Goal: Transaction & Acquisition: Purchase product/service

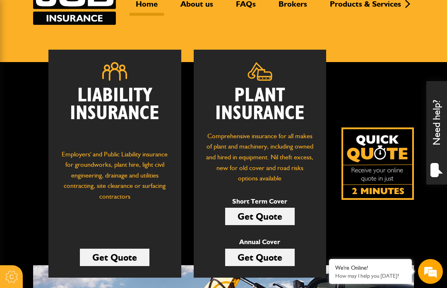
scroll to position [77, 0]
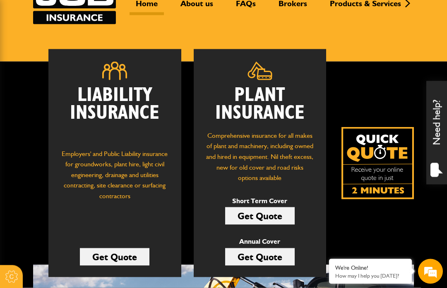
click at [264, 214] on link "Get Quote" at bounding box center [259, 215] width 69 height 17
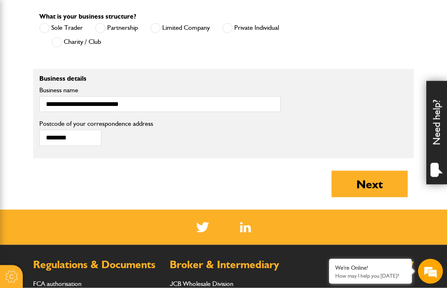
scroll to position [594, 0]
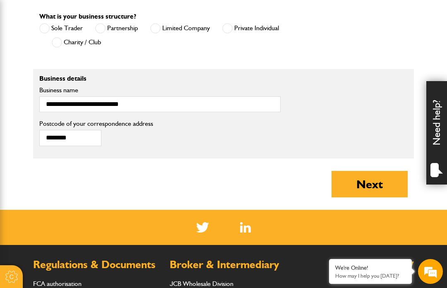
click at [372, 181] on button "Next" at bounding box center [369, 184] width 76 height 26
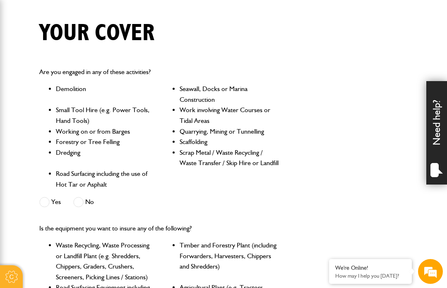
scroll to position [209, 0]
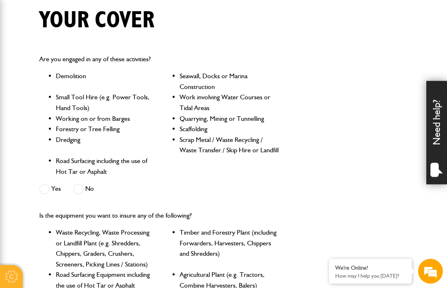
click at [82, 188] on span at bounding box center [78, 189] width 10 height 10
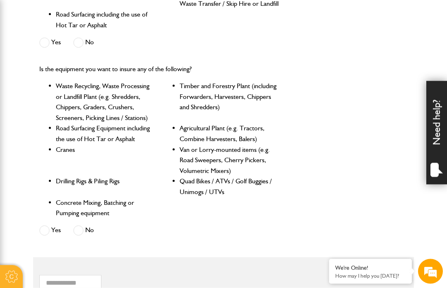
scroll to position [356, 0]
click at [84, 225] on span at bounding box center [78, 230] width 10 height 10
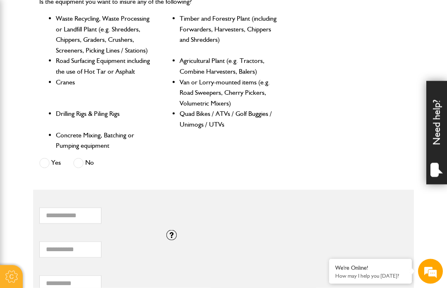
scroll to position [423, 0]
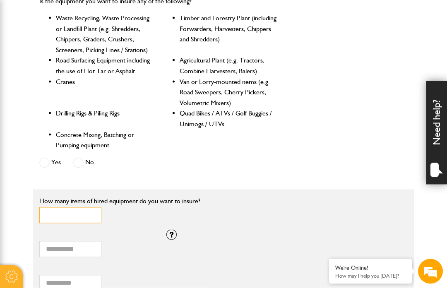
click at [65, 209] on input "*" at bounding box center [70, 215] width 62 height 16
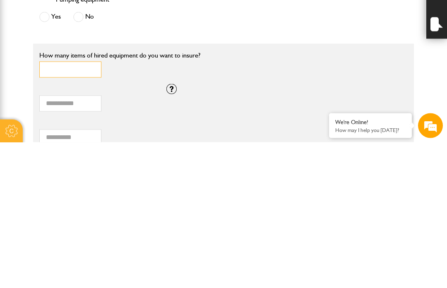
type input "*"
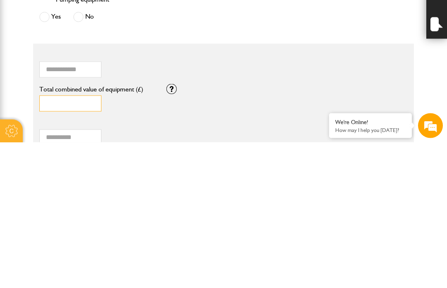
click at [55, 241] on input "*" at bounding box center [70, 249] width 62 height 16
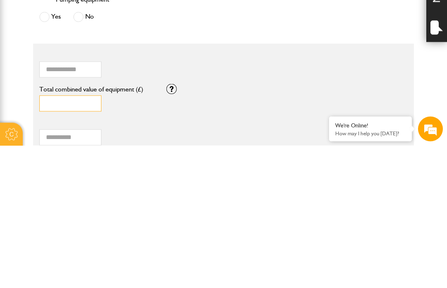
scroll to position [427, 0]
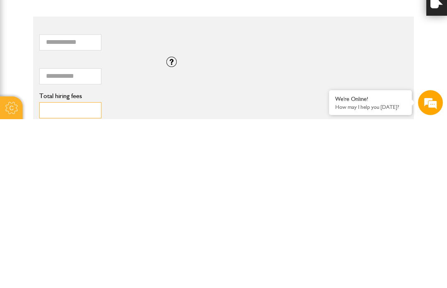
click at [46, 271] on input "Total hiring fees" at bounding box center [70, 279] width 62 height 16
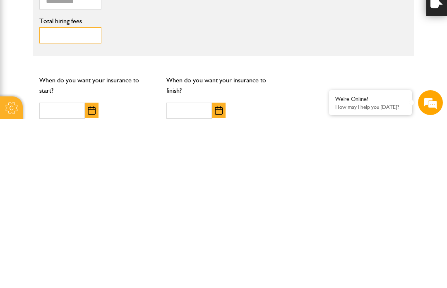
scroll to position [524, 0]
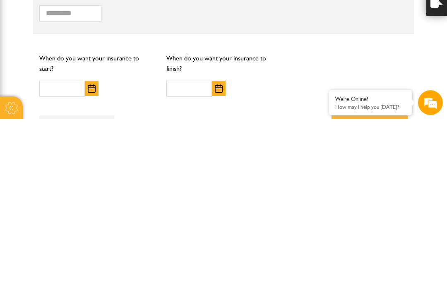
click at [93, 253] on img "button" at bounding box center [92, 257] width 8 height 8
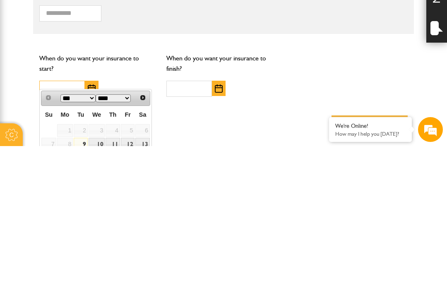
scroll to position [553, 0]
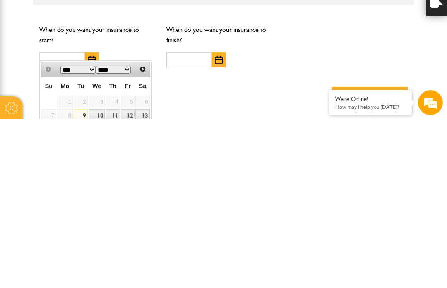
type input "**********"
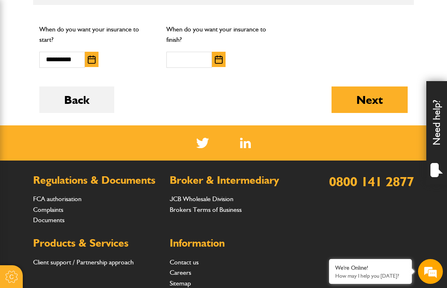
click at [218, 55] on img "button" at bounding box center [219, 59] width 8 height 8
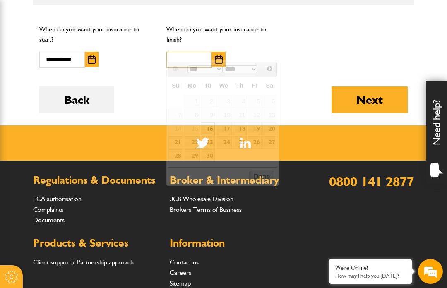
scroll to position [721, 0]
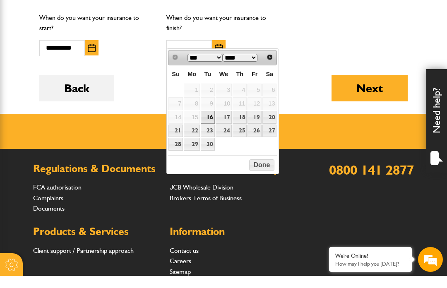
click at [271, 66] on span "Next" at bounding box center [269, 69] width 7 height 7
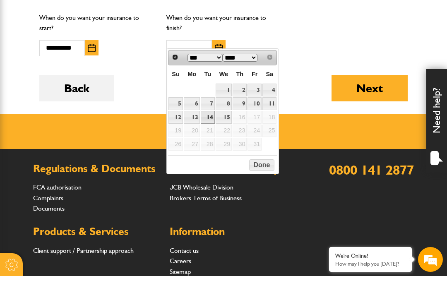
click at [210, 123] on link "14" at bounding box center [208, 129] width 14 height 13
type input "**********"
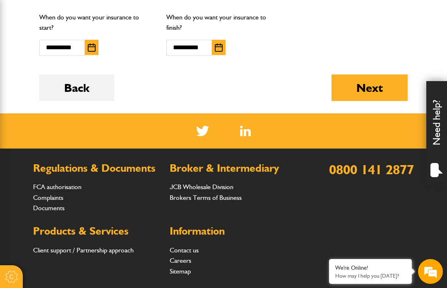
click at [367, 82] on button "Next" at bounding box center [369, 87] width 76 height 26
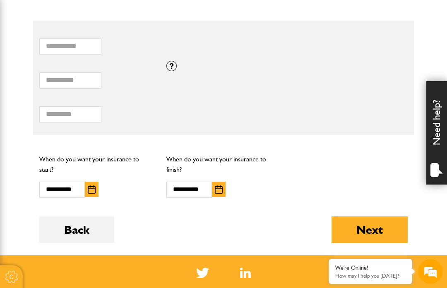
click at [144, 63] on label "Total combined value of equipment (£)" at bounding box center [102, 66] width 126 height 7
click at [101, 72] on input "Total combined value of equipment (£)" at bounding box center [70, 80] width 62 height 16
click at [175, 61] on div at bounding box center [171, 66] width 10 height 10
click at [89, 72] on input "Total combined value of equipment (£)" at bounding box center [70, 80] width 62 height 16
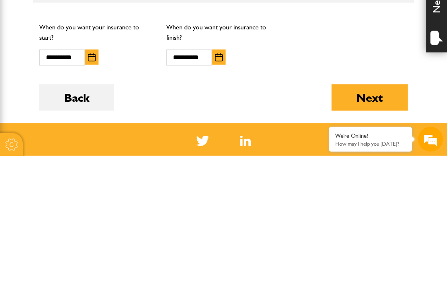
click at [369, 216] on button "Next" at bounding box center [369, 229] width 76 height 26
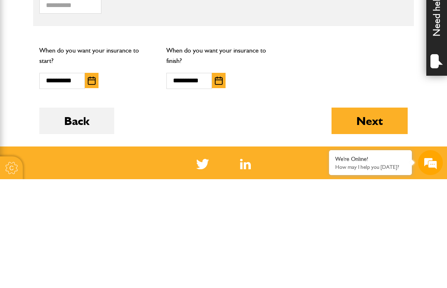
click at [369, 216] on button "Next" at bounding box center [369, 229] width 76 height 26
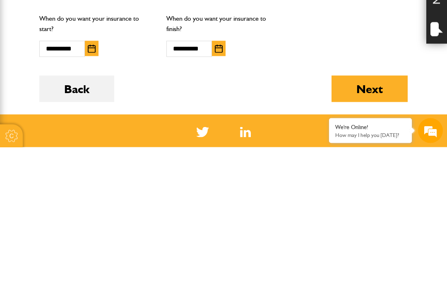
click at [366, 216] on button "Next" at bounding box center [369, 229] width 76 height 26
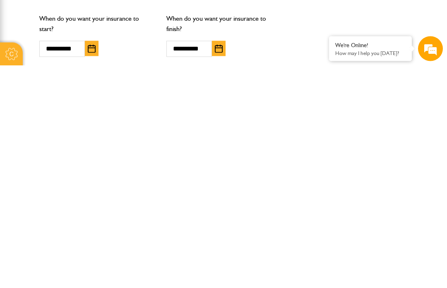
scroll to position [510, 0]
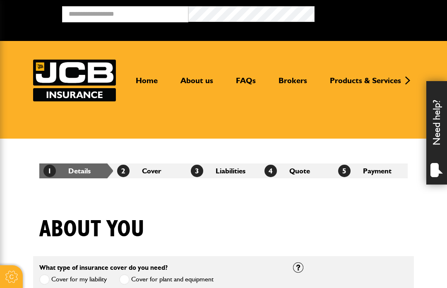
scroll to position [623, 0]
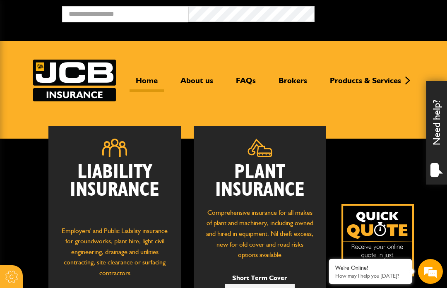
scroll to position [106, 0]
